Goal: Task Accomplishment & Management: Use online tool/utility

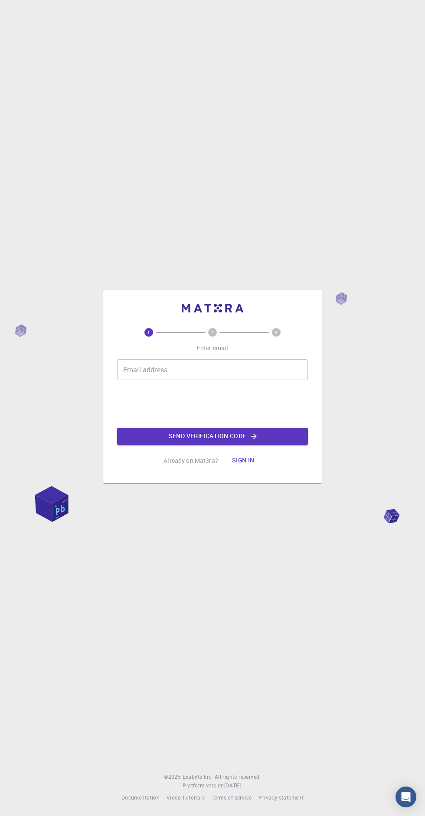
type input "[PERSON_NAME][EMAIL_ADDRESS][PERSON_NAME][DOMAIN_NAME]"
click at [275, 421] on iframe at bounding box center [213, 404] width 132 height 34
click at [274, 421] on iframe at bounding box center [213, 404] width 132 height 34
click at [269, 445] on button "Send verification code" at bounding box center [212, 436] width 191 height 17
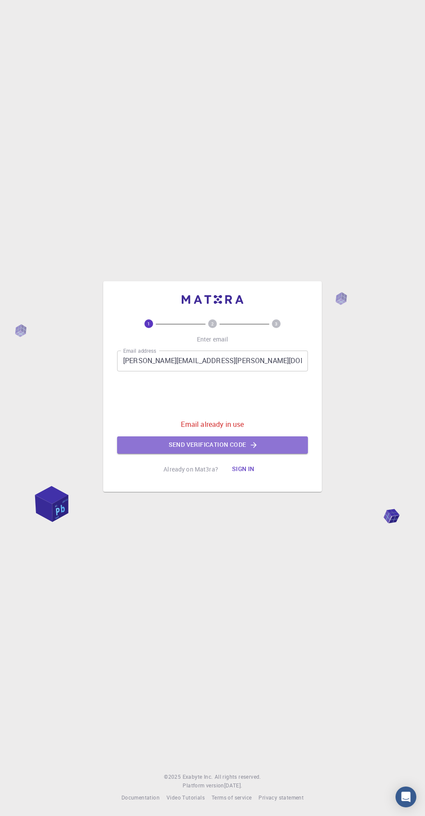
click at [254, 448] on icon "button" at bounding box center [254, 445] width 6 height 6
click at [254, 478] on button "Sign in" at bounding box center [243, 469] width 36 height 17
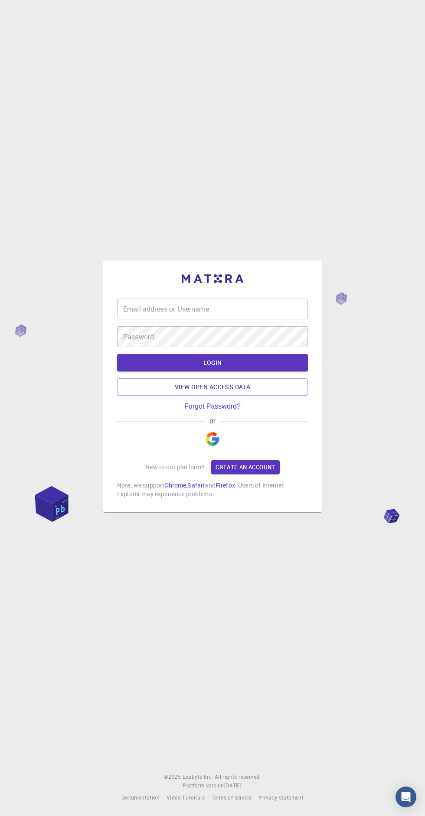
click at [252, 319] on input "Email address or Username" at bounding box center [212, 309] width 191 height 21
type input "[PERSON_NAME][EMAIL_ADDRESS][PERSON_NAME][DOMAIN_NAME]"
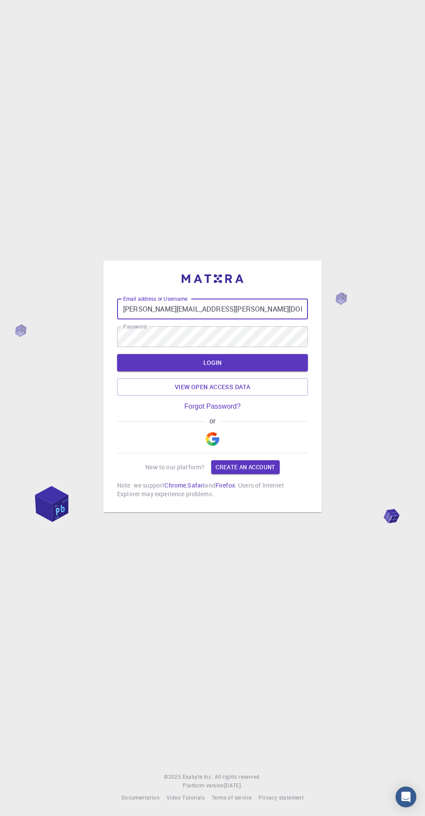
click at [265, 372] on button "LOGIN" at bounding box center [212, 362] width 191 height 17
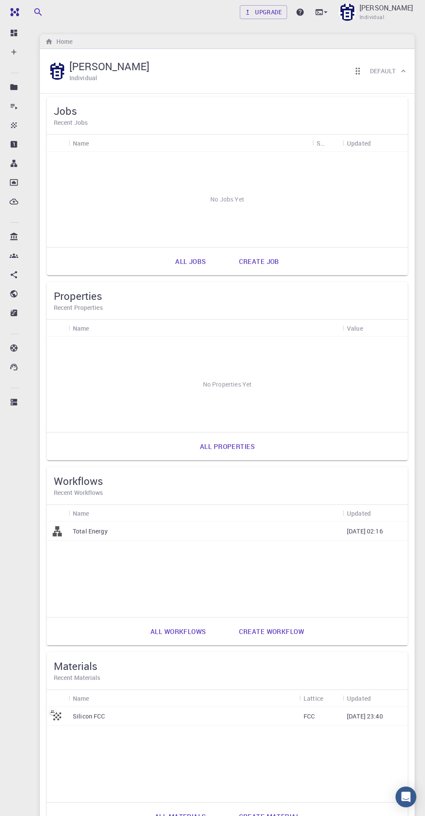
click at [179, 259] on link "All jobs" at bounding box center [190, 261] width 49 height 21
click at [262, 247] on hr at bounding box center [227, 247] width 361 height 0
click at [252, 261] on link "Create job" at bounding box center [258, 261] width 59 height 21
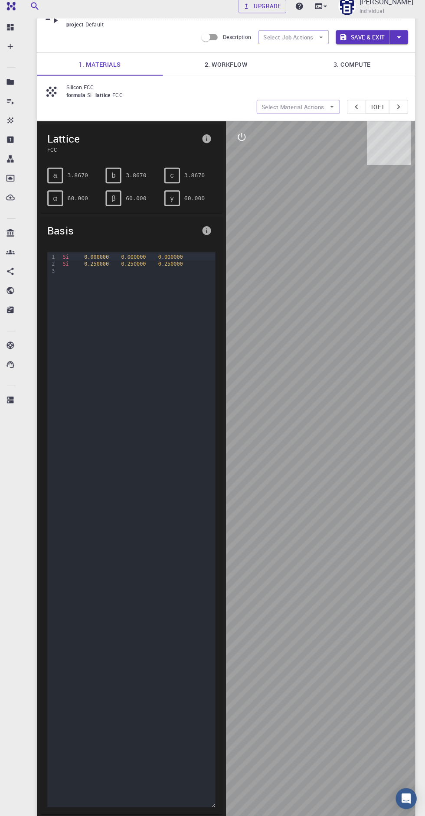
scroll to position [39, 0]
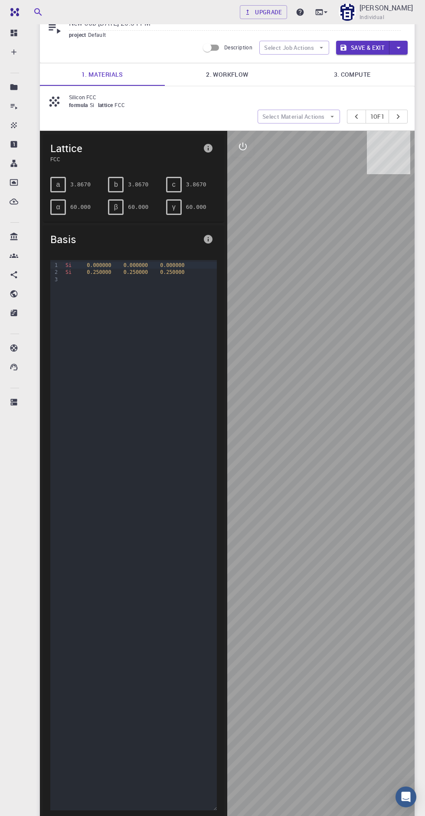
click at [368, 655] on div at bounding box center [320, 477] width 187 height 693
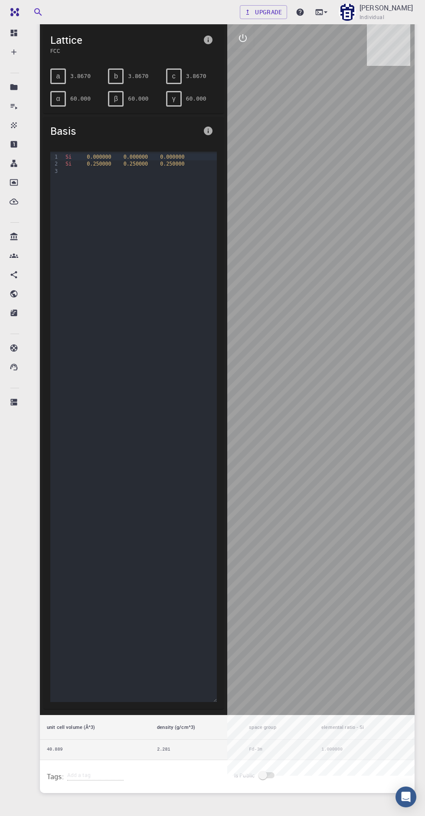
scroll to position [0, 0]
